Goal: Task Accomplishment & Management: Manage account settings

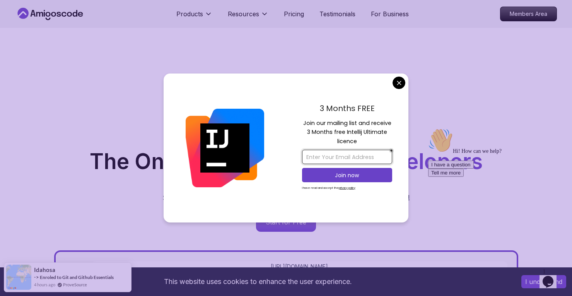
click at [328, 155] on input "email" at bounding box center [347, 157] width 90 height 14
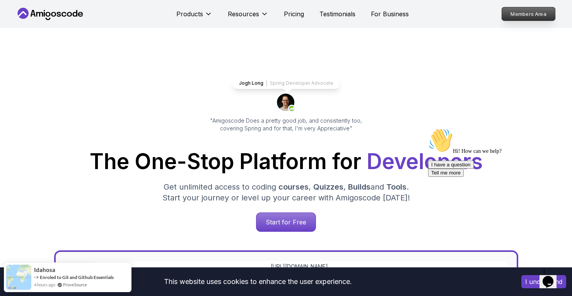
click at [532, 12] on p "Members Area" at bounding box center [527, 13] width 53 height 13
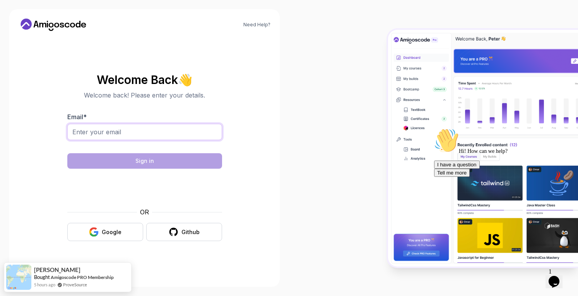
click at [163, 131] on input "Email *" at bounding box center [144, 132] width 155 height 16
type input "abdullah.daytrading@gmail.com"
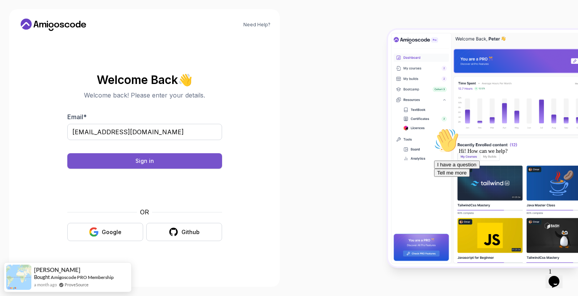
click at [200, 167] on button "Sign in" at bounding box center [144, 160] width 155 height 15
click at [142, 160] on div "Sign in" at bounding box center [144, 161] width 19 height 8
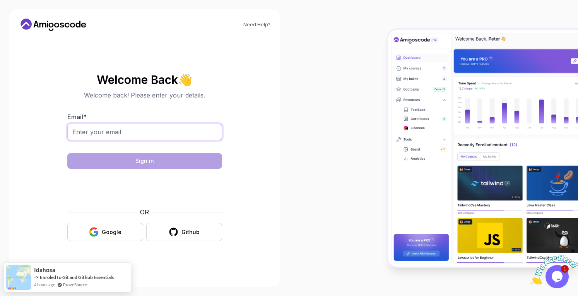
click at [128, 130] on input "Email *" at bounding box center [144, 132] width 155 height 16
type input "[EMAIL_ADDRESS][DOMAIN_NAME]"
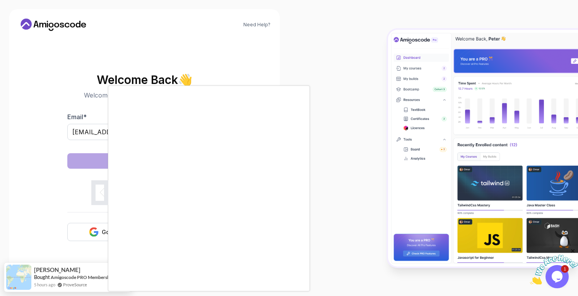
click at [402, 80] on body "Need Help? Welcome Back 👋 Welcome back! Please enter your details. Email * abdu…" at bounding box center [289, 148] width 578 height 296
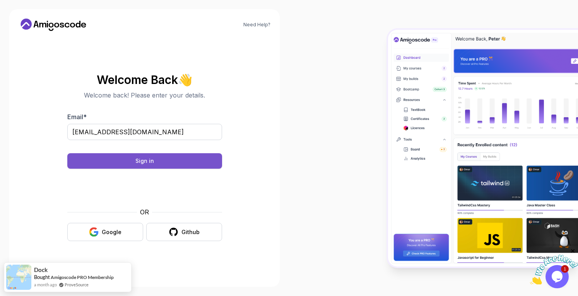
click at [129, 159] on button "Sign in" at bounding box center [144, 160] width 155 height 15
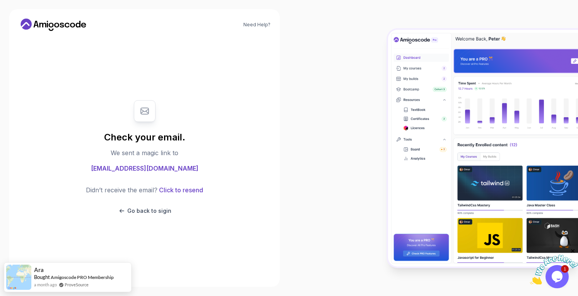
click at [24, 27] on icon at bounding box center [25, 24] width 11 height 11
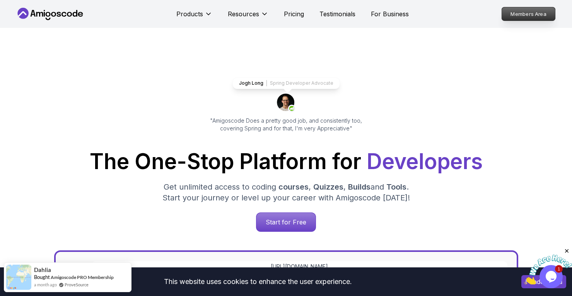
click at [517, 11] on p "Members Area" at bounding box center [527, 13] width 53 height 13
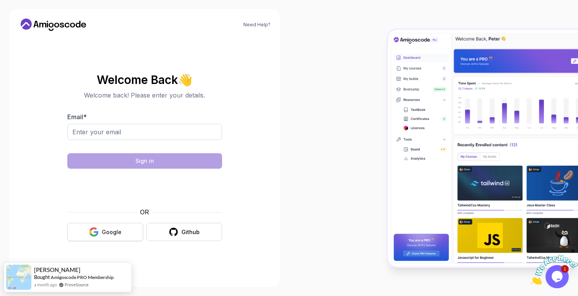
click at [119, 233] on div "Google" at bounding box center [112, 232] width 20 height 8
